Goal: Information Seeking & Learning: Learn about a topic

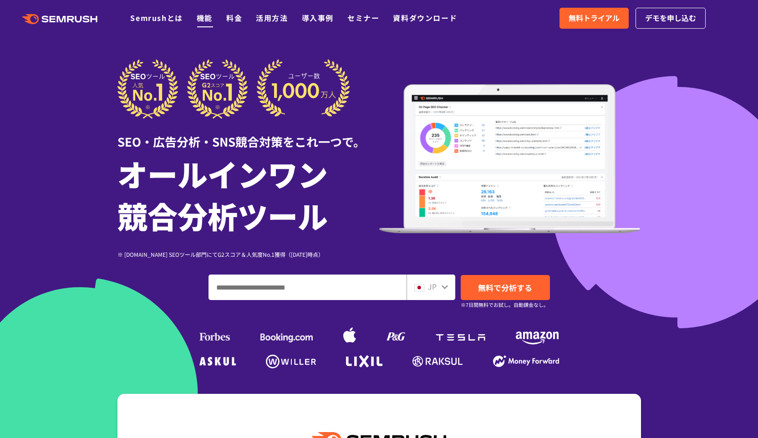
click at [208, 15] on link "機能" at bounding box center [205, 17] width 16 height 11
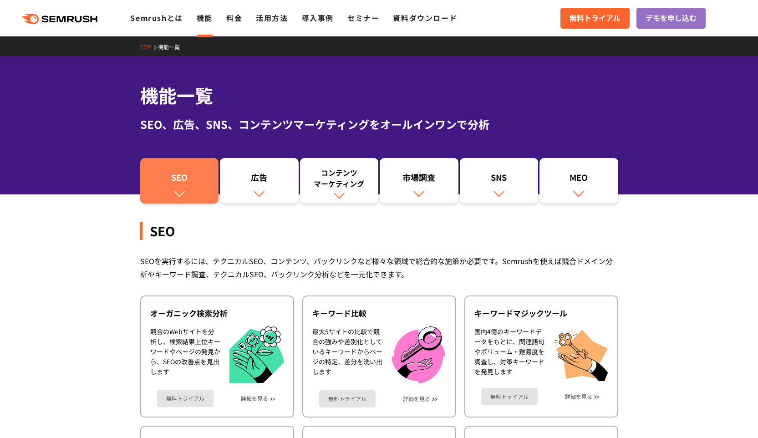
click at [187, 175] on div "SEO" at bounding box center [180, 179] width 70 height 15
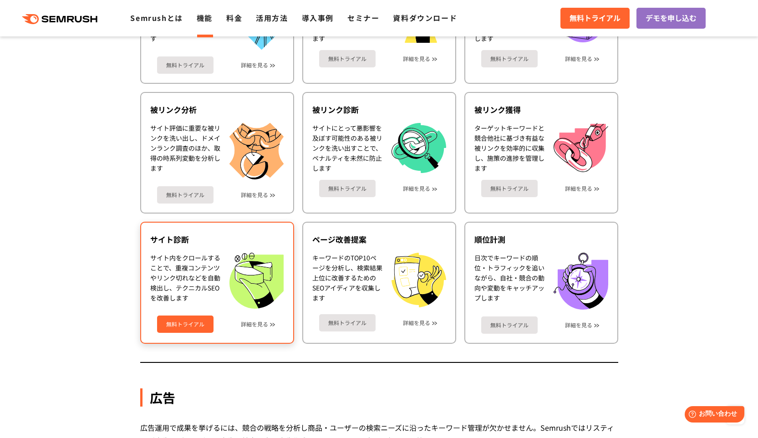
click at [199, 321] on link "無料トライアル" at bounding box center [185, 324] width 56 height 17
click at [217, 289] on div "サイト内をクロールすることで、重複コンテンツやリンク切れなどを自動検出し、テクニカルSEOを改善します" at bounding box center [185, 281] width 70 height 56
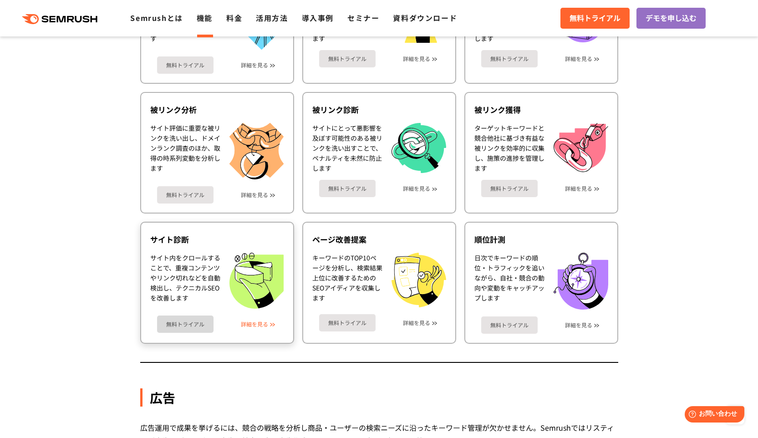
click at [251, 324] on link "詳細を見る" at bounding box center [254, 324] width 27 height 6
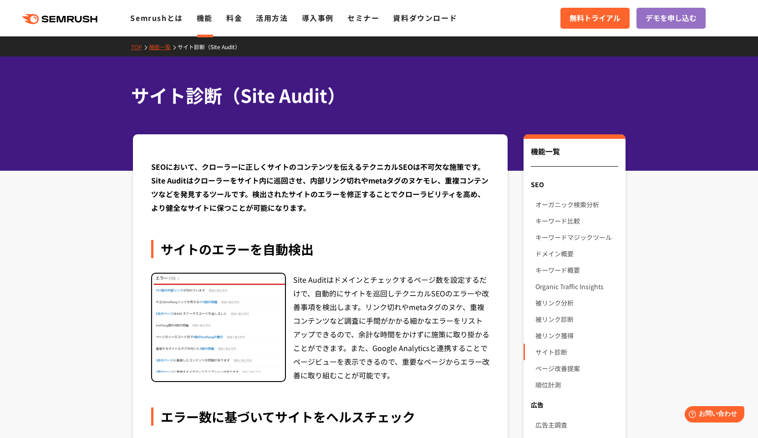
drag, startPoint x: 310, startPoint y: 156, endPoint x: 308, endPoint y: 148, distance: 7.4
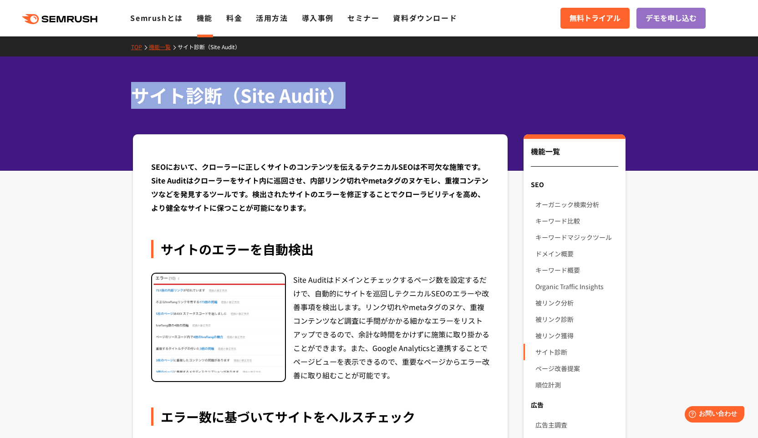
drag, startPoint x: 135, startPoint y: 96, endPoint x: 365, endPoint y: 83, distance: 230.3
click at [353, 109] on div "サイト診断（Site Audit）" at bounding box center [379, 113] width 758 height 114
copy h1 "サイト診断（Site Audit）"
